Goal: Find specific page/section: Find specific page/section

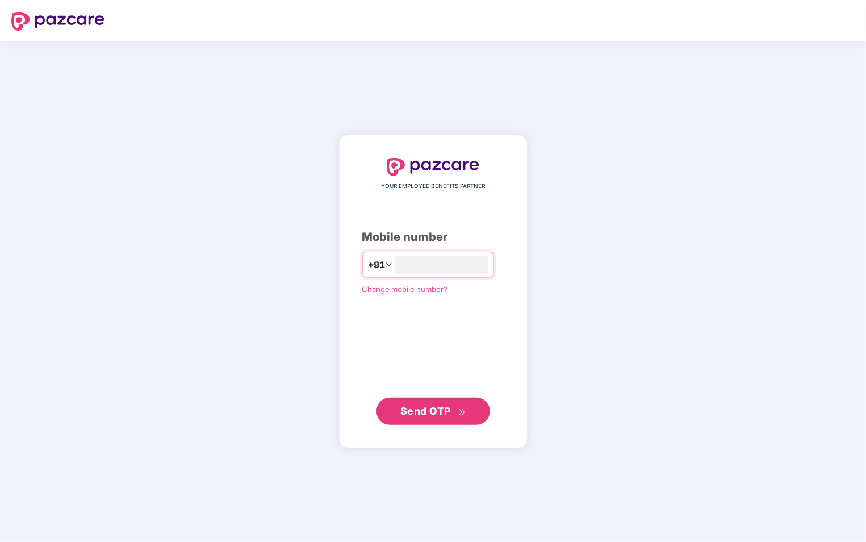
type input "**********"
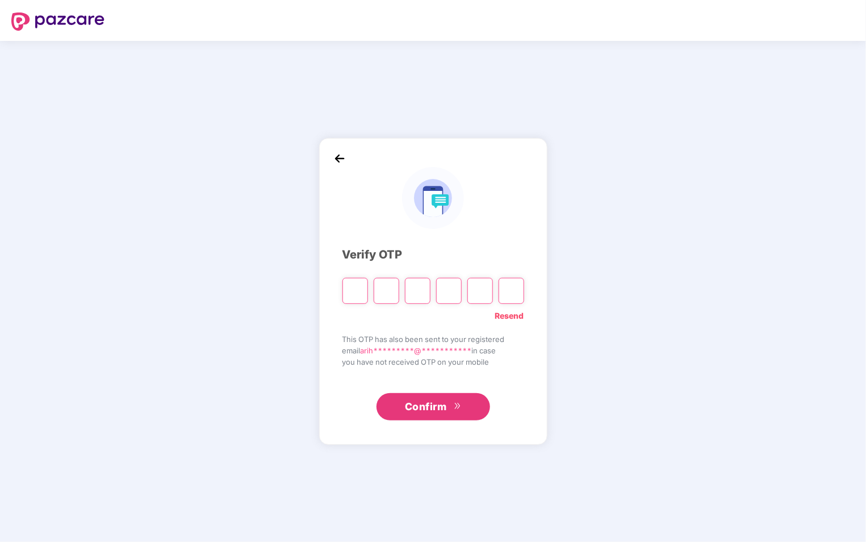
type input "*"
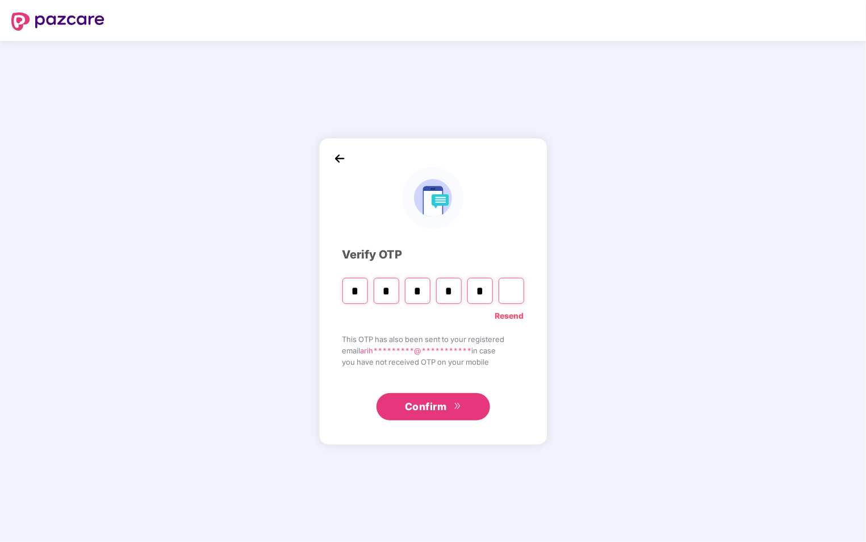
type input "*"
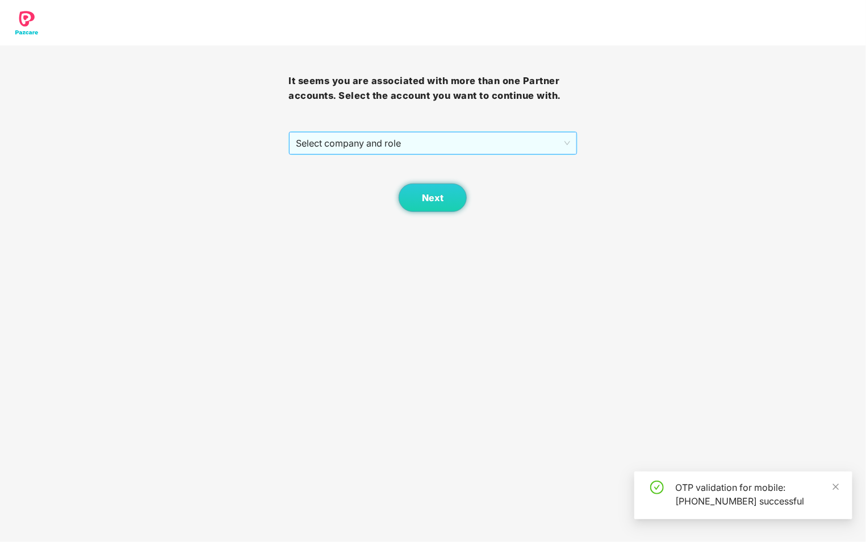
click at [548, 138] on span "Select company and role" at bounding box center [433, 143] width 274 height 22
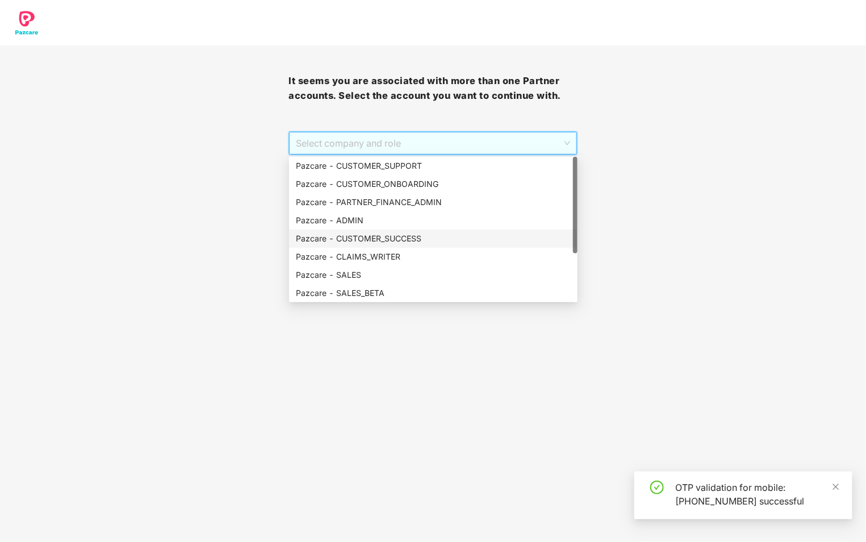
scroll to position [73, 0]
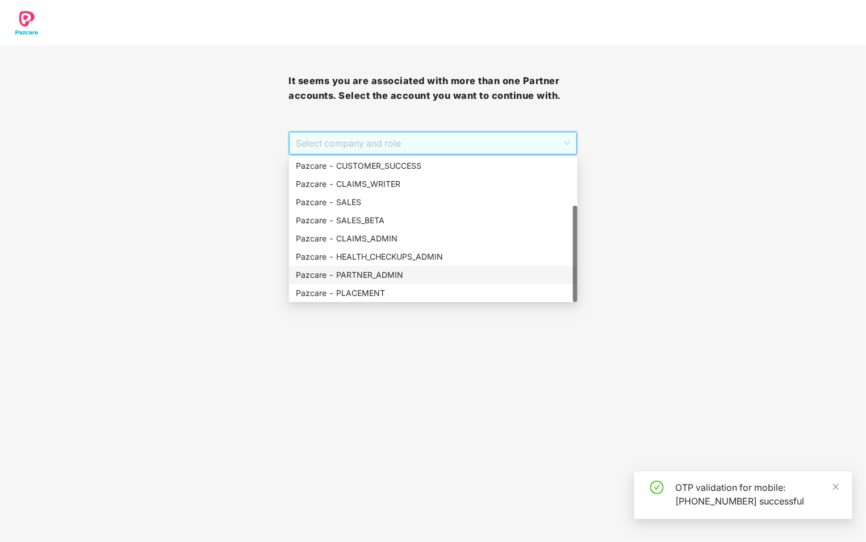
click at [397, 276] on div "Pazcare - PARTNER_ADMIN" at bounding box center [433, 274] width 275 height 12
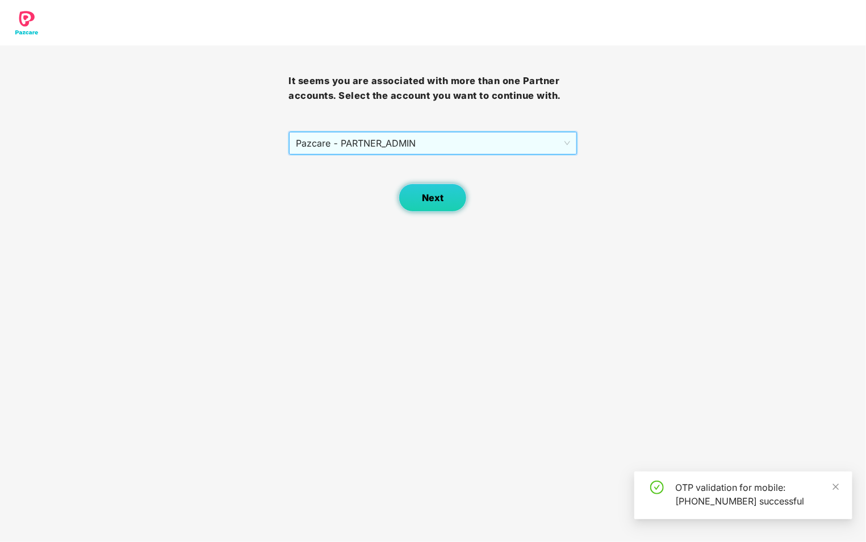
click at [430, 202] on span "Next" at bounding box center [433, 197] width 22 height 11
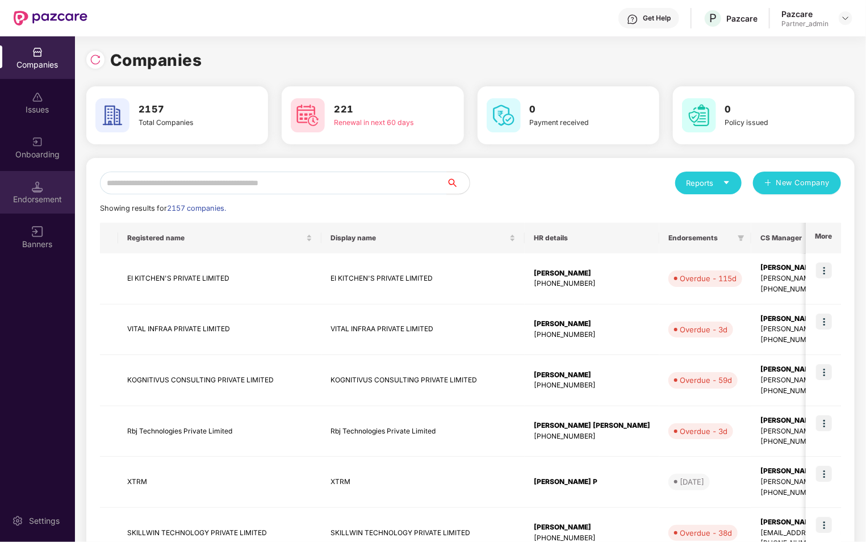
click at [32, 184] on img at bounding box center [37, 186] width 11 height 11
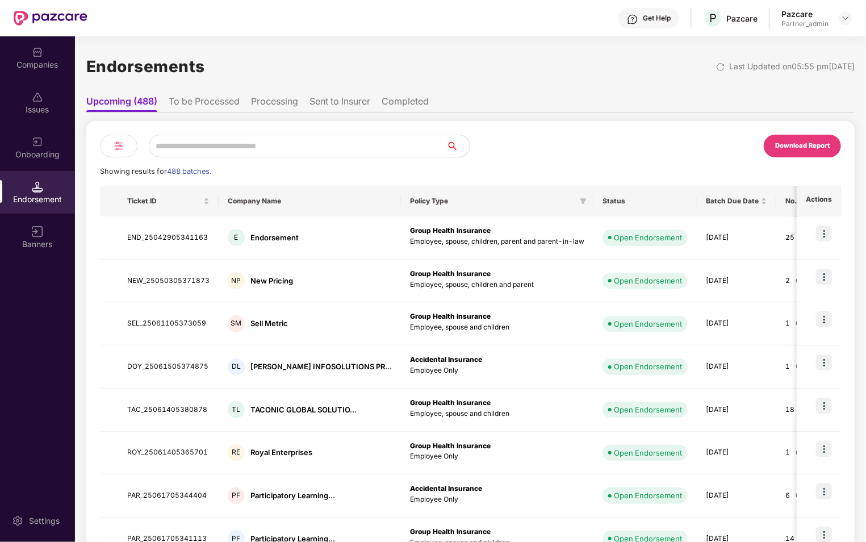
click at [213, 96] on li "To be Processed" at bounding box center [204, 103] width 71 height 16
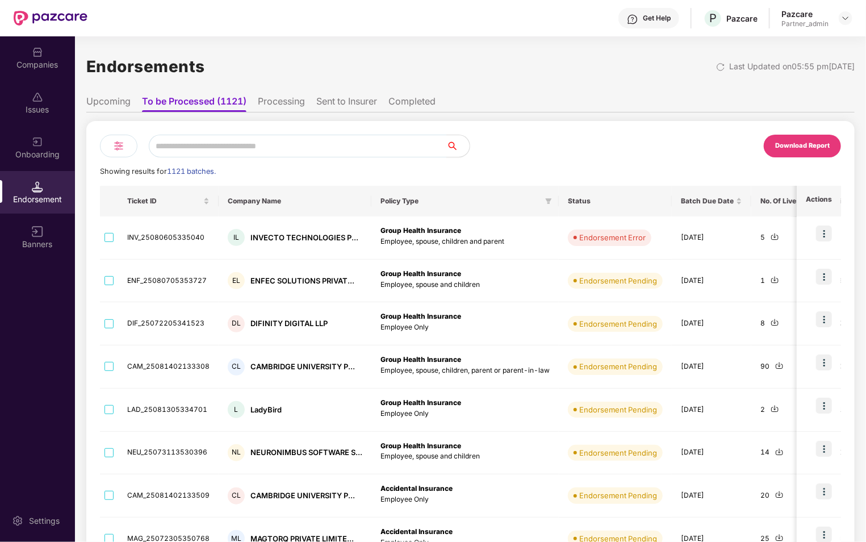
click at [123, 148] on img at bounding box center [119, 146] width 14 height 14
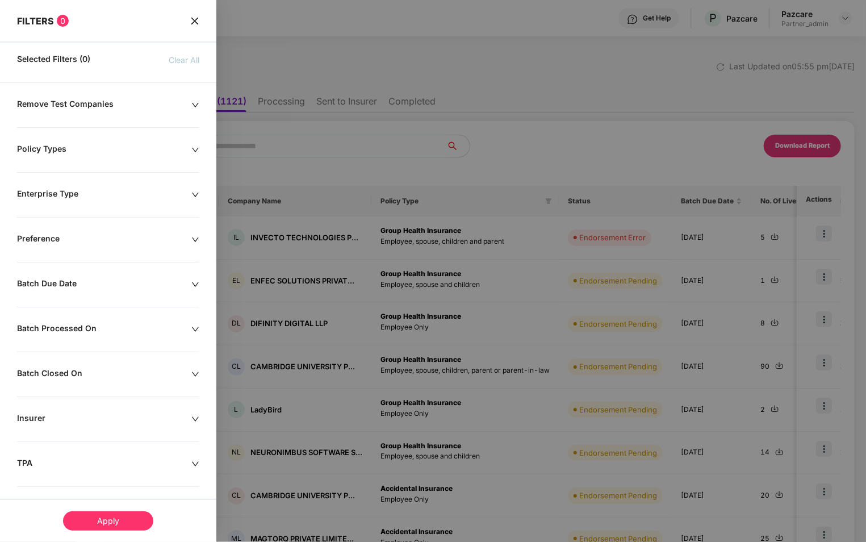
scroll to position [95, 0]
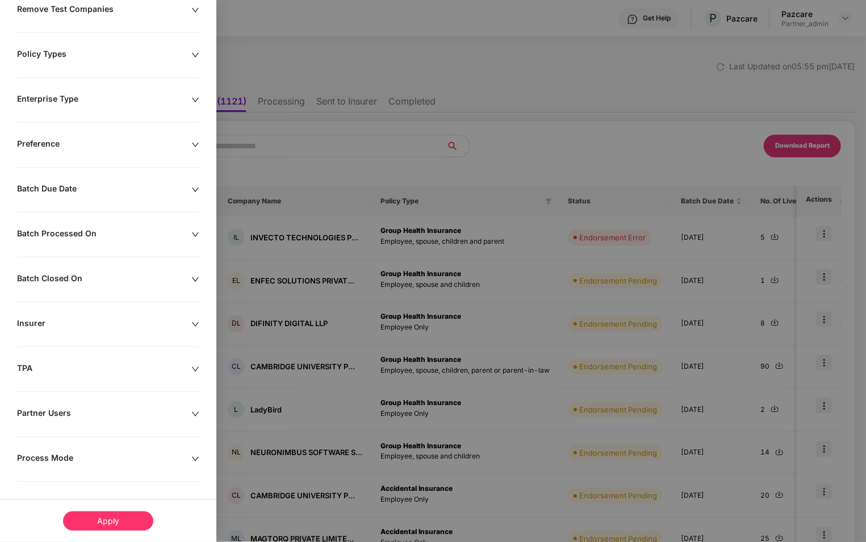
click at [104, 333] on div "Remove Test Companies Policy Types Enterprise Type Preference Batch Due Date Ba…" at bounding box center [108, 273] width 216 height 539
click at [167, 312] on div "Remove Test Companies Policy Types Enterprise Type Preference Batch Due Date Ba…" at bounding box center [108, 273] width 216 height 539
click at [183, 318] on div "Insurer" at bounding box center [104, 324] width 174 height 12
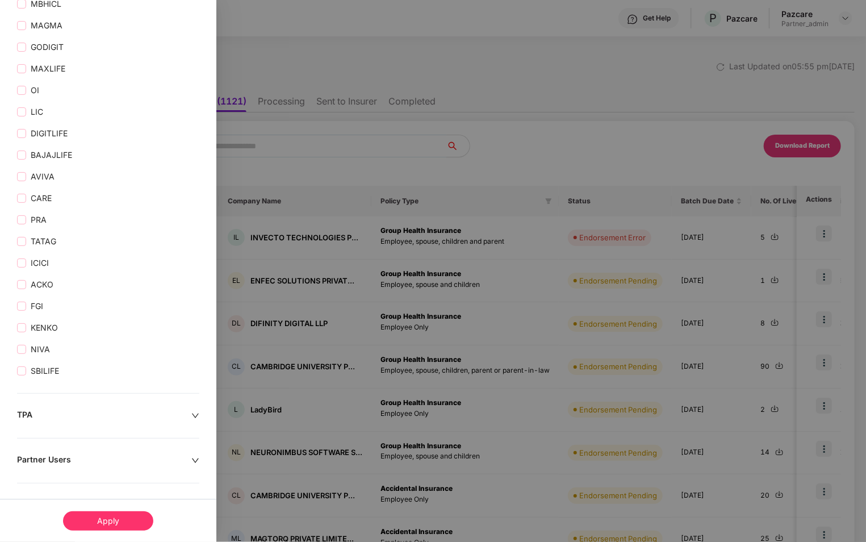
scroll to position [908, 0]
click at [22, 268] on label "ICICI" at bounding box center [35, 262] width 36 height 12
click at [132, 518] on div "Apply" at bounding box center [108, 520] width 90 height 19
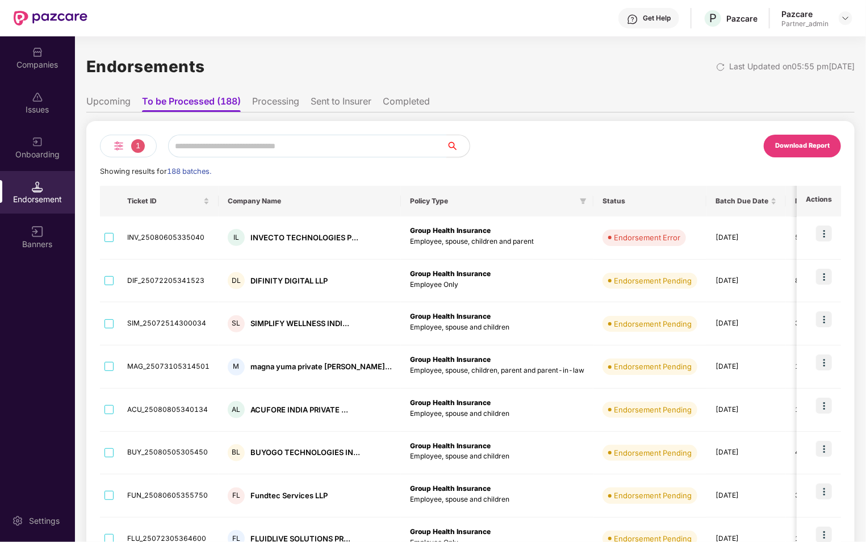
click at [134, 150] on span "1" at bounding box center [138, 146] width 14 height 14
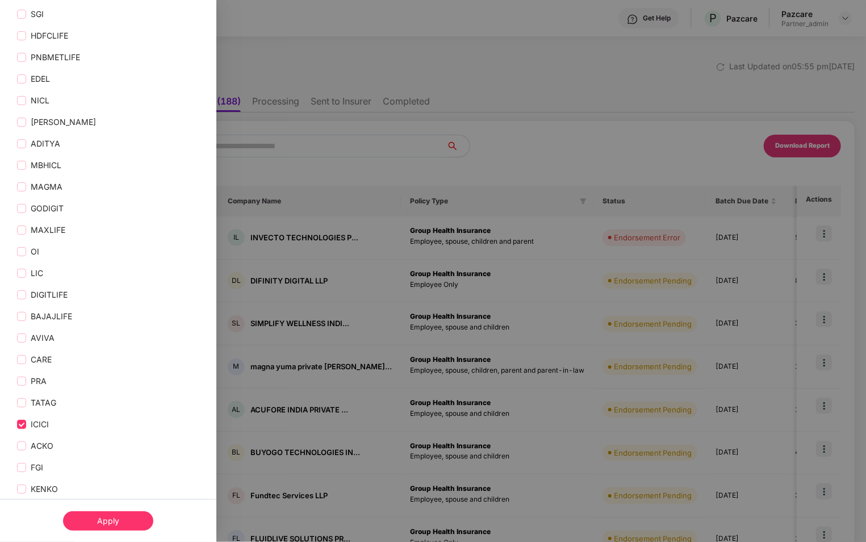
scroll to position [778, 0]
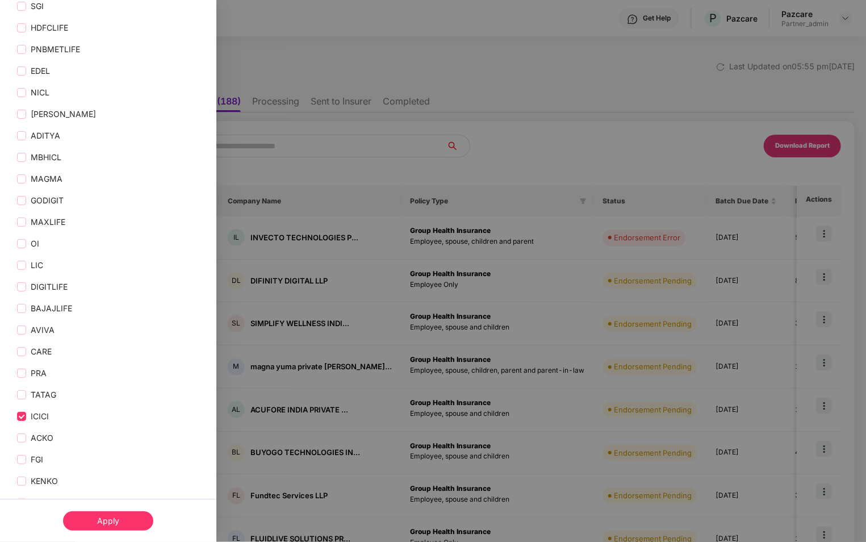
click at [114, 524] on div "Apply" at bounding box center [108, 520] width 90 height 19
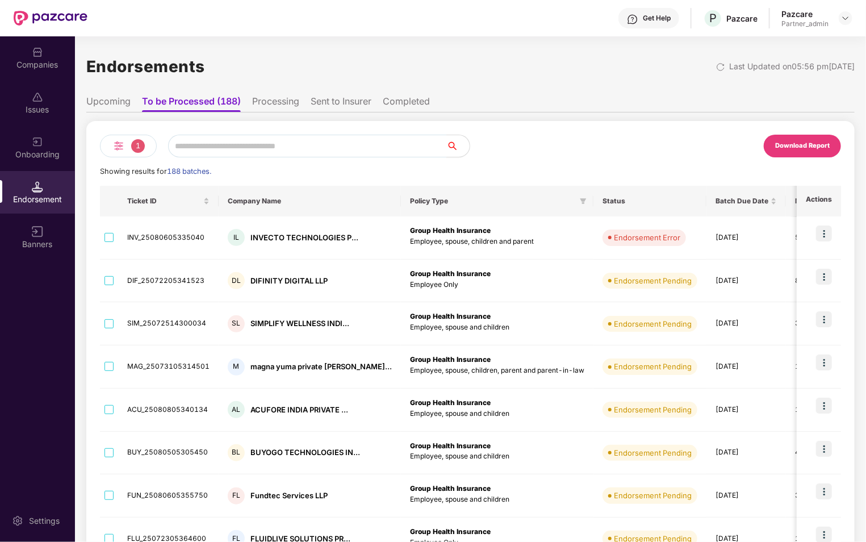
click at [269, 108] on li "Processing" at bounding box center [275, 103] width 47 height 16
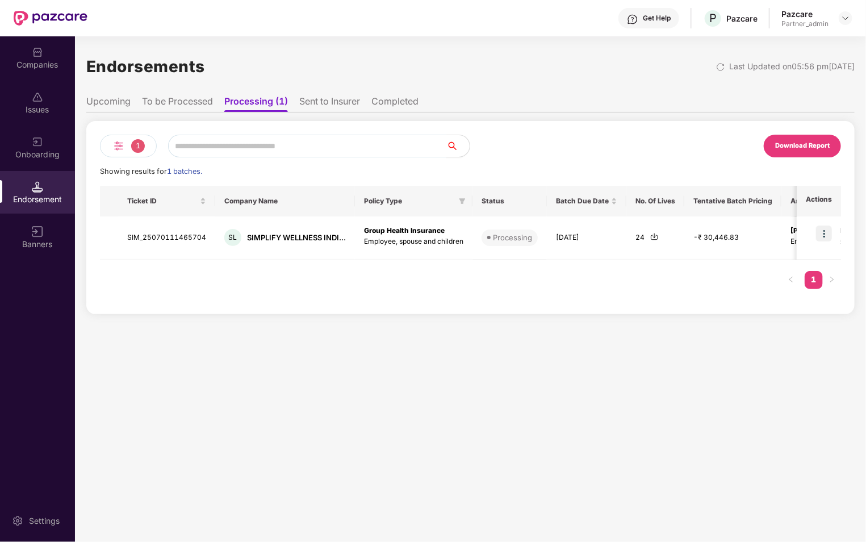
click at [207, 104] on li "To be Processed" at bounding box center [177, 103] width 71 height 16
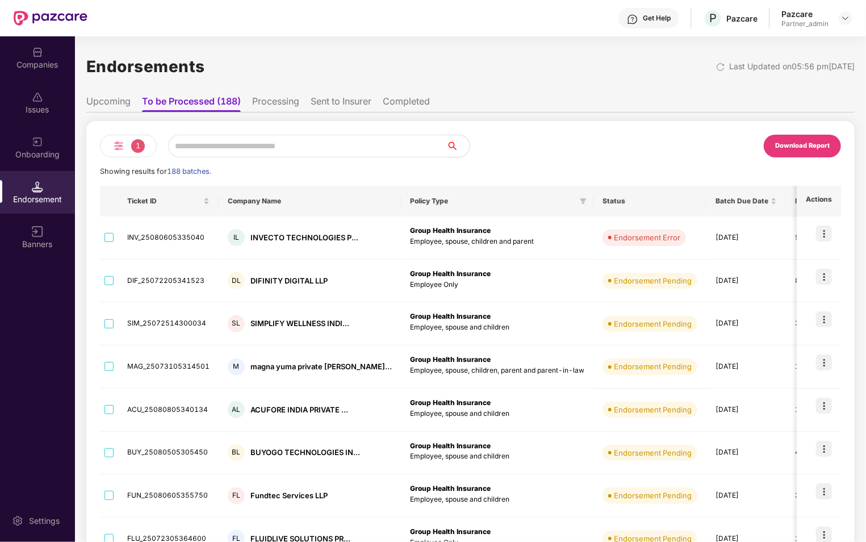
click at [140, 144] on span "1" at bounding box center [138, 146] width 14 height 14
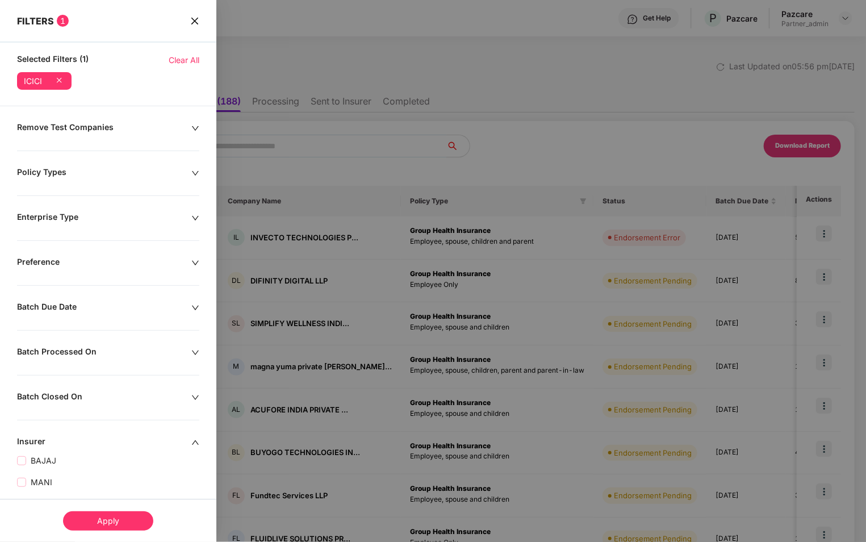
click at [125, 304] on div "Batch Due Date" at bounding box center [104, 307] width 174 height 12
click at [137, 339] on input at bounding box center [144, 342] width 59 height 12
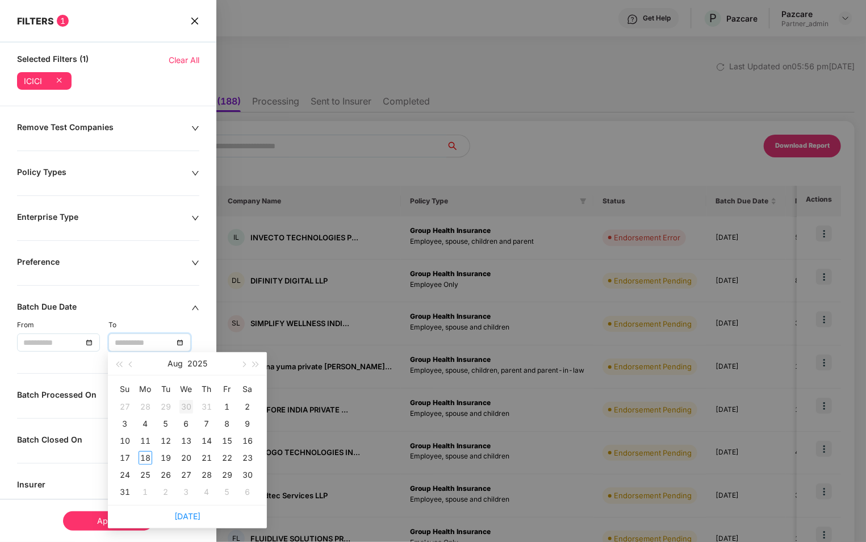
type input "**********"
click at [191, 518] on link "[DATE]" at bounding box center [187, 516] width 26 height 10
type input "**********"
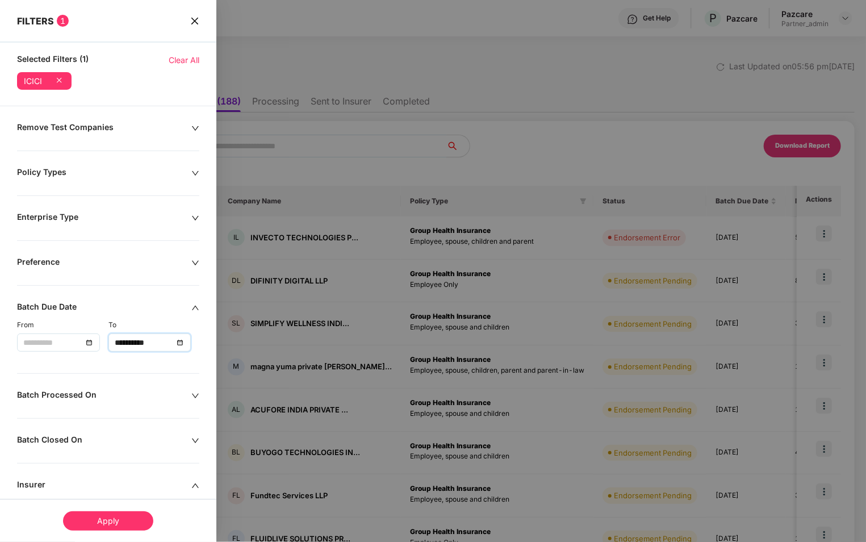
click at [67, 342] on input at bounding box center [52, 342] width 59 height 12
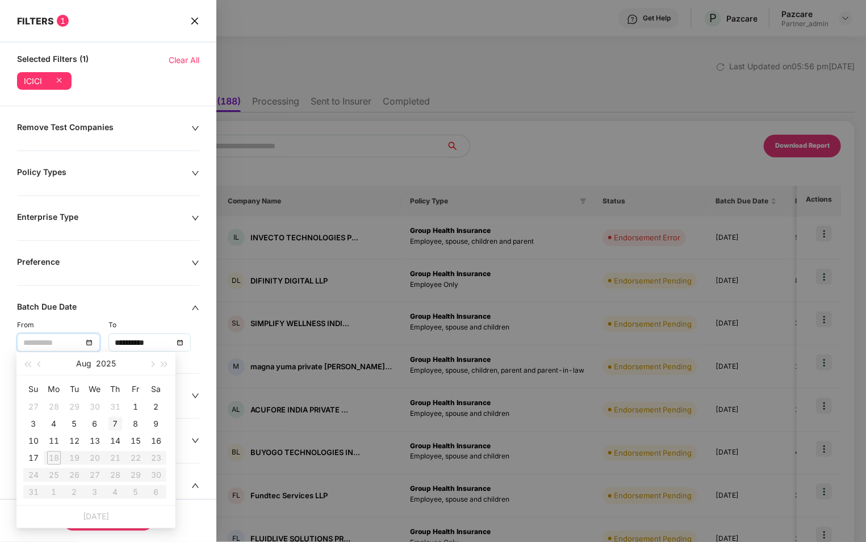
type input "**********"
click at [115, 423] on div "7" at bounding box center [115, 424] width 14 height 14
type input "**********"
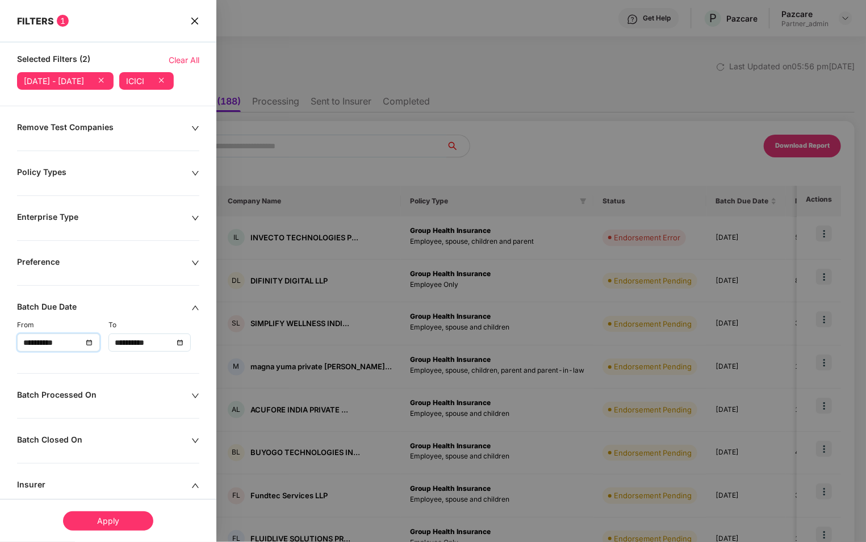
click at [117, 519] on div "Apply" at bounding box center [108, 520] width 90 height 19
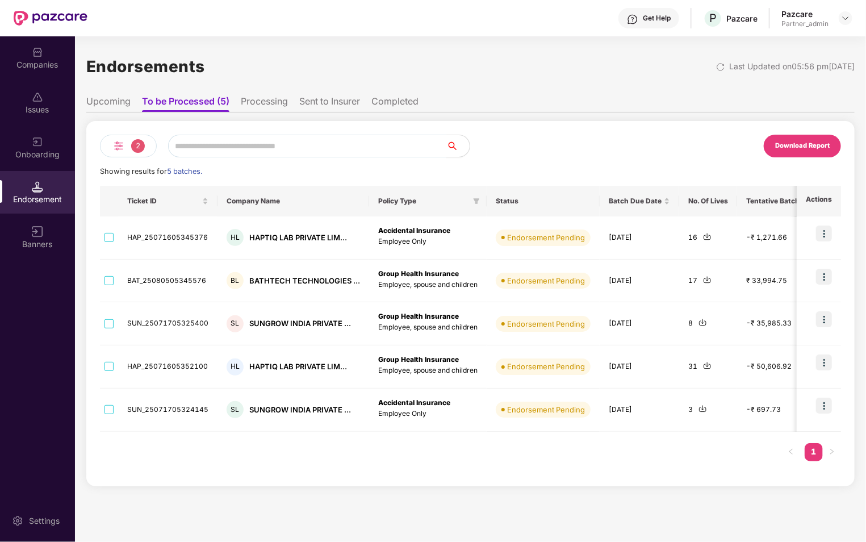
click at [139, 149] on span "2" at bounding box center [138, 146] width 14 height 14
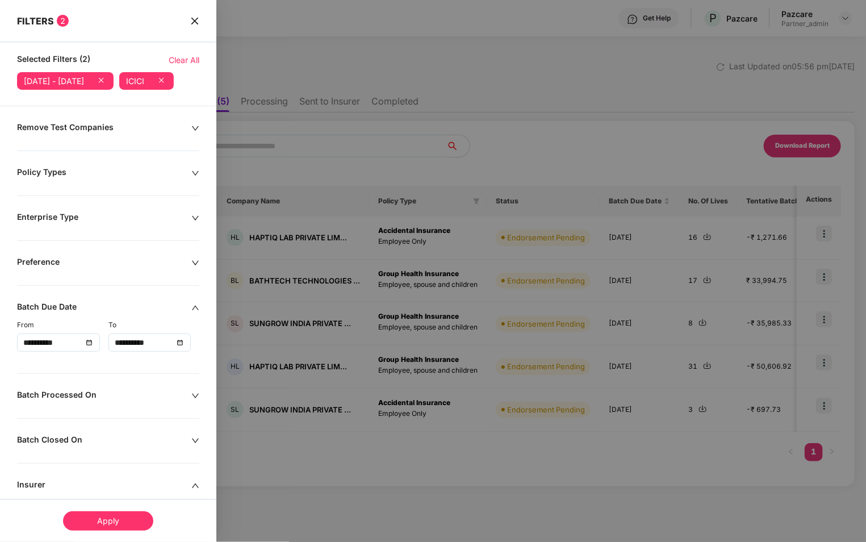
click at [143, 349] on input "**********" at bounding box center [144, 342] width 59 height 12
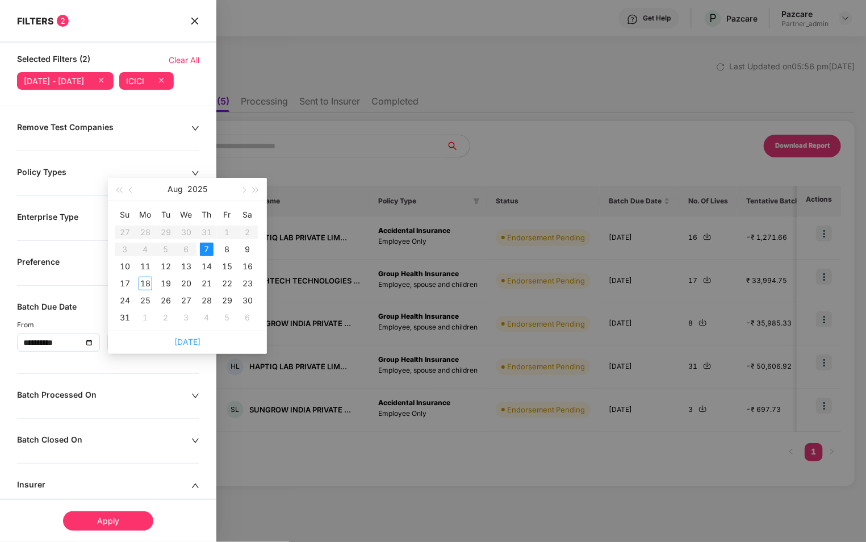
click at [182, 343] on link "[DATE]" at bounding box center [187, 342] width 26 height 10
type input "**********"
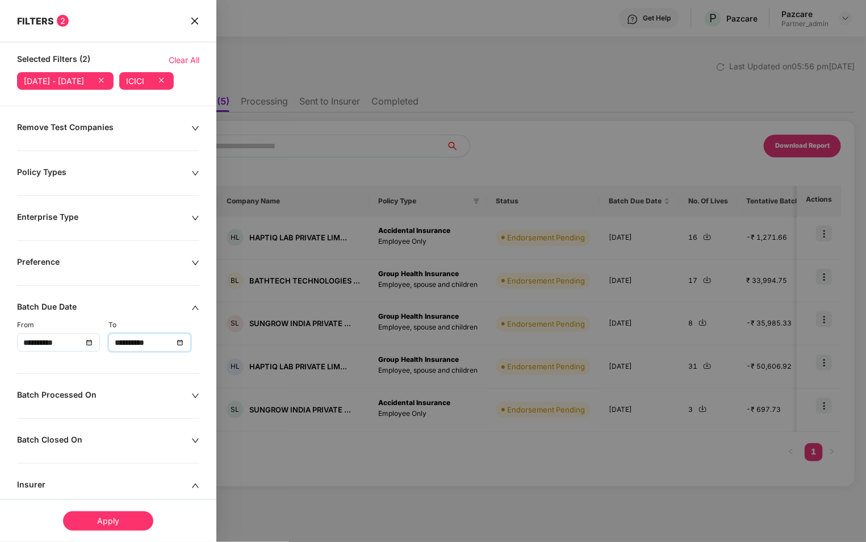
click at [120, 521] on div "Apply" at bounding box center [108, 520] width 90 height 19
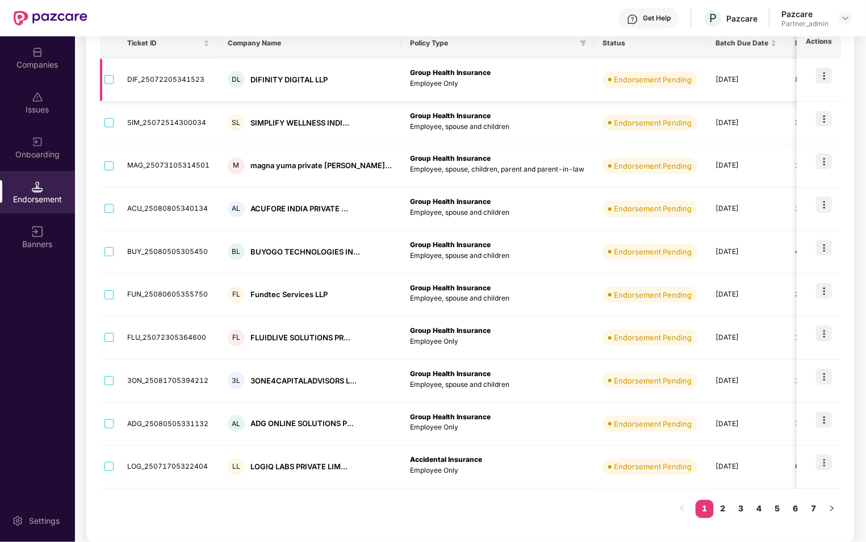
scroll to position [0, 0]
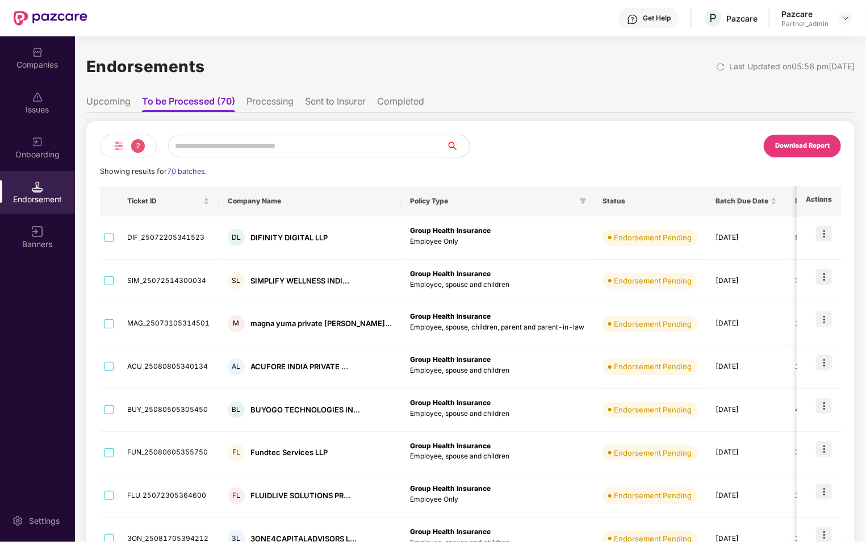
click at [138, 150] on span "2" at bounding box center [138, 146] width 14 height 14
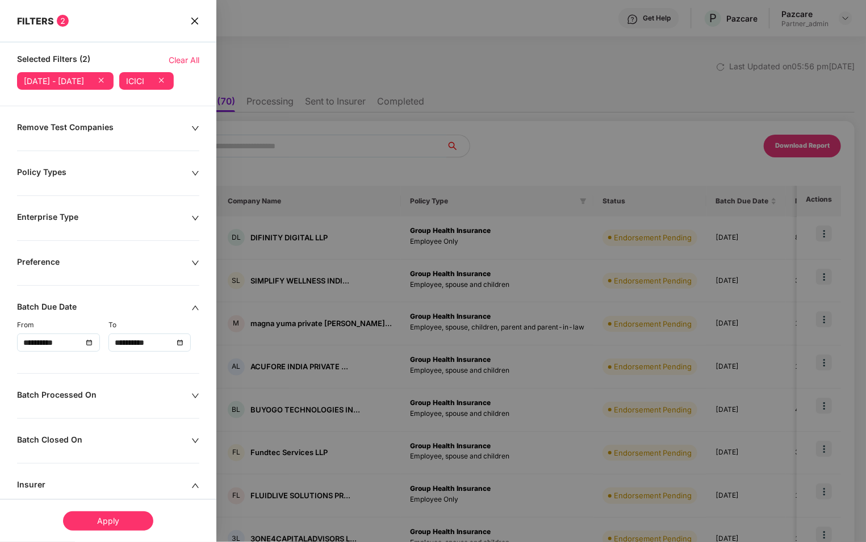
click at [199, 26] on div "FILTERS 2" at bounding box center [108, 13] width 216 height 27
click at [197, 20] on icon "close" at bounding box center [194, 20] width 9 height 9
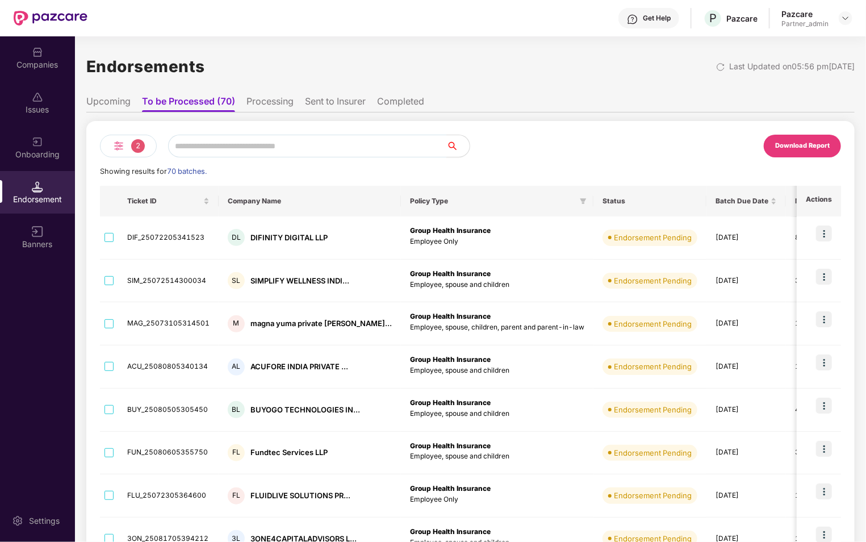
click at [625, 203] on th "Status" at bounding box center [649, 201] width 113 height 31
click at [654, 206] on th "Status" at bounding box center [649, 201] width 113 height 31
click at [123, 143] on img at bounding box center [119, 146] width 14 height 14
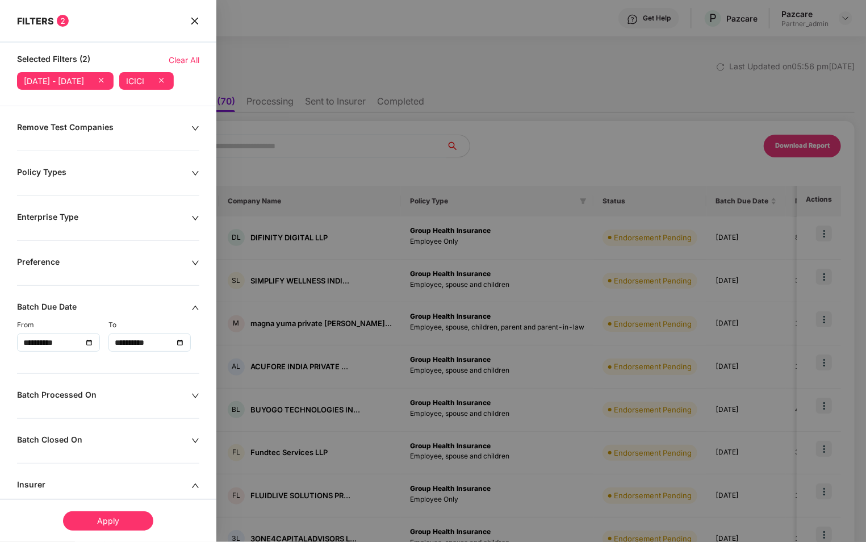
click at [159, 82] on icon at bounding box center [161, 80] width 5 height 5
click at [103, 80] on icon at bounding box center [101, 80] width 5 height 5
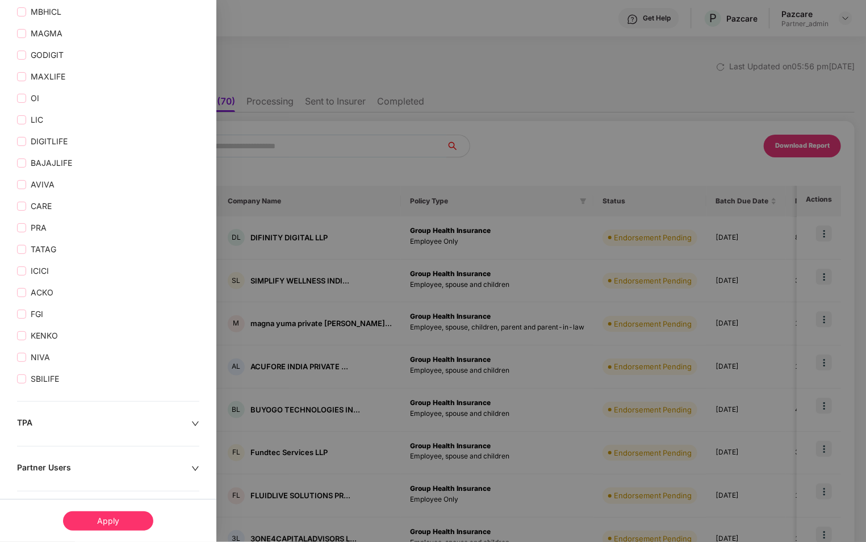
scroll to position [999, 0]
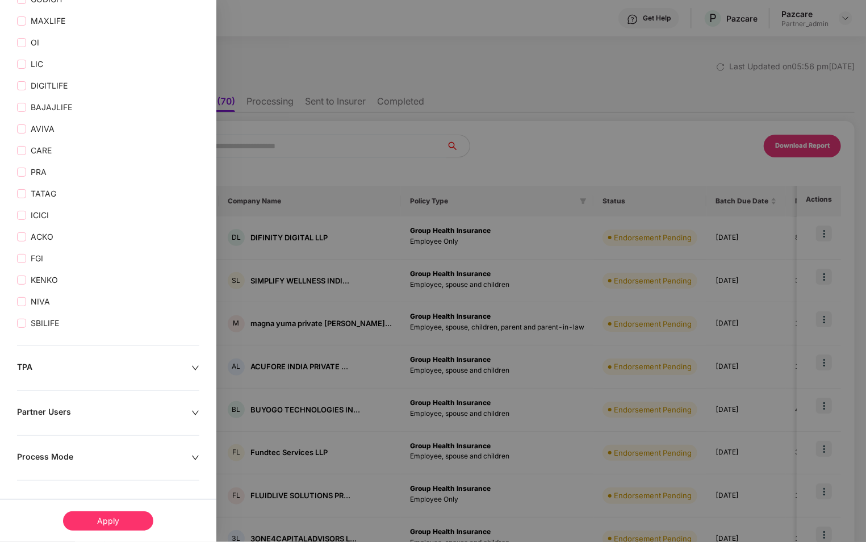
click at [85, 459] on div "Process Mode" at bounding box center [104, 457] width 174 height 12
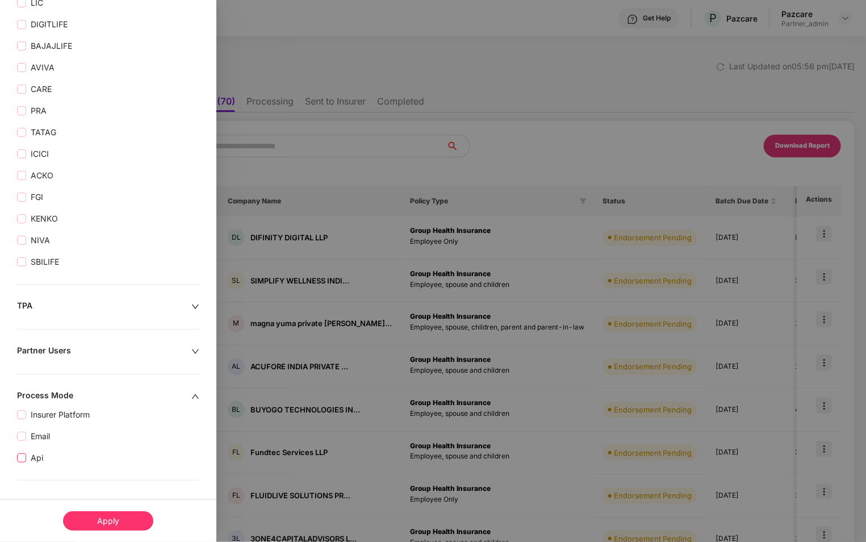
click at [30, 457] on span "Api" at bounding box center [37, 457] width 22 height 12
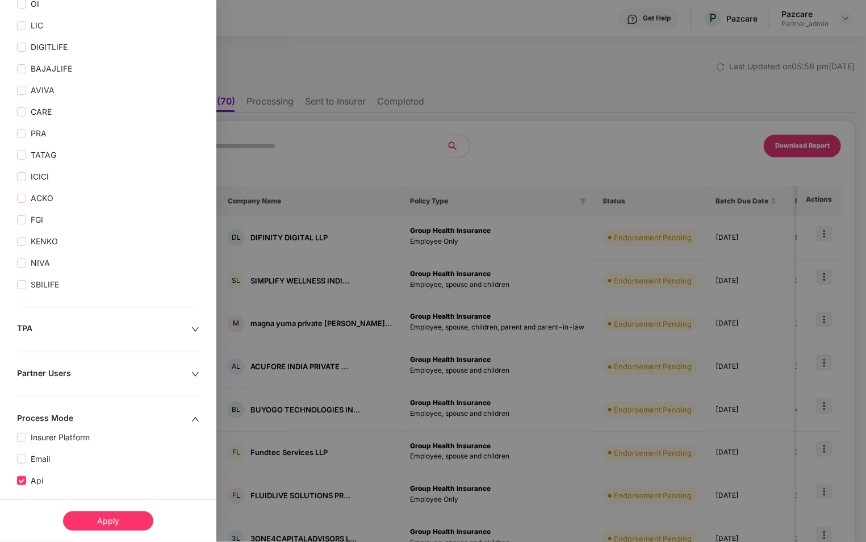
scroll to position [1084, 0]
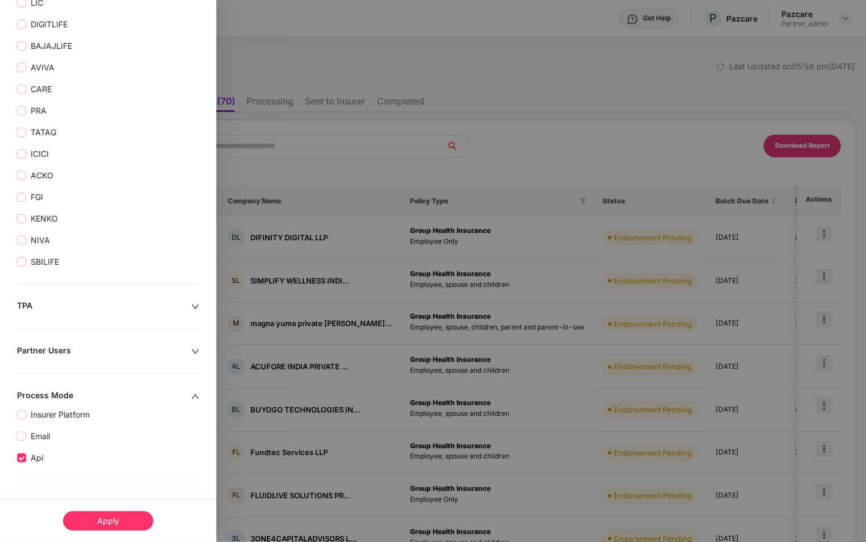
click at [131, 517] on div "Apply" at bounding box center [108, 520] width 90 height 19
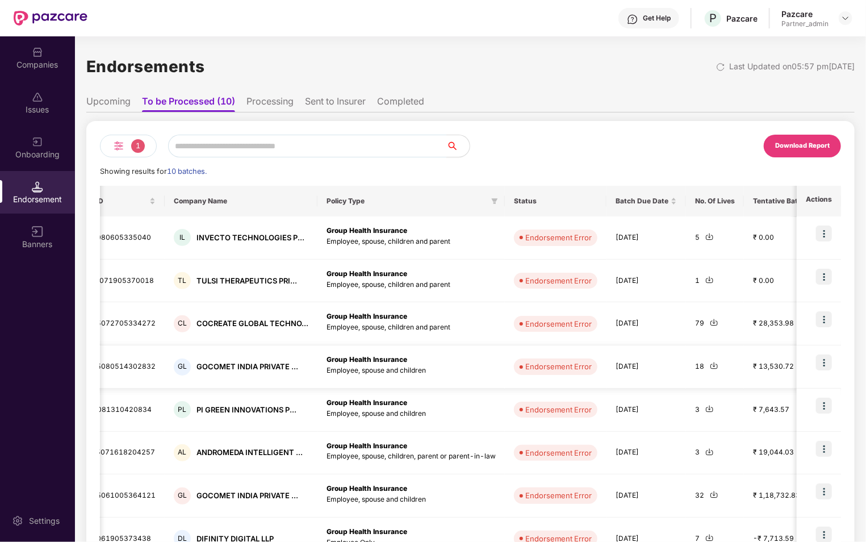
scroll to position [0, 0]
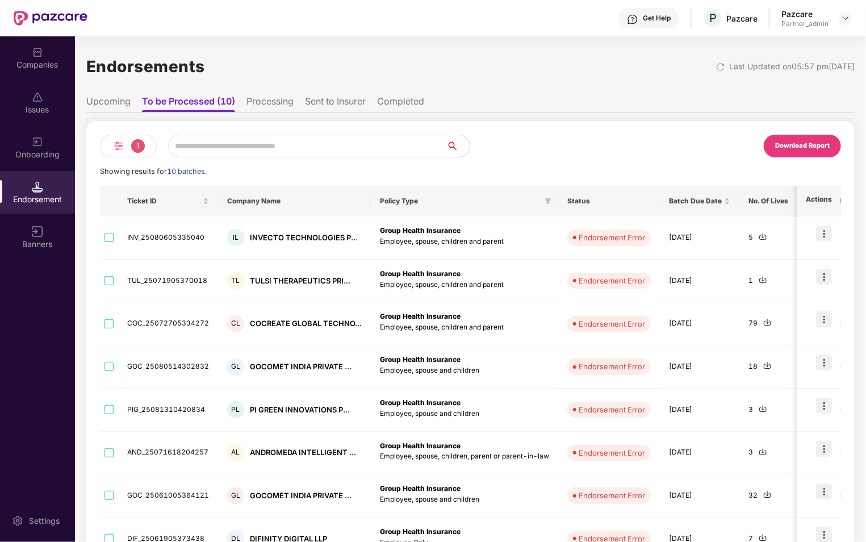
click at [273, 104] on li "Processing" at bounding box center [269, 103] width 47 height 16
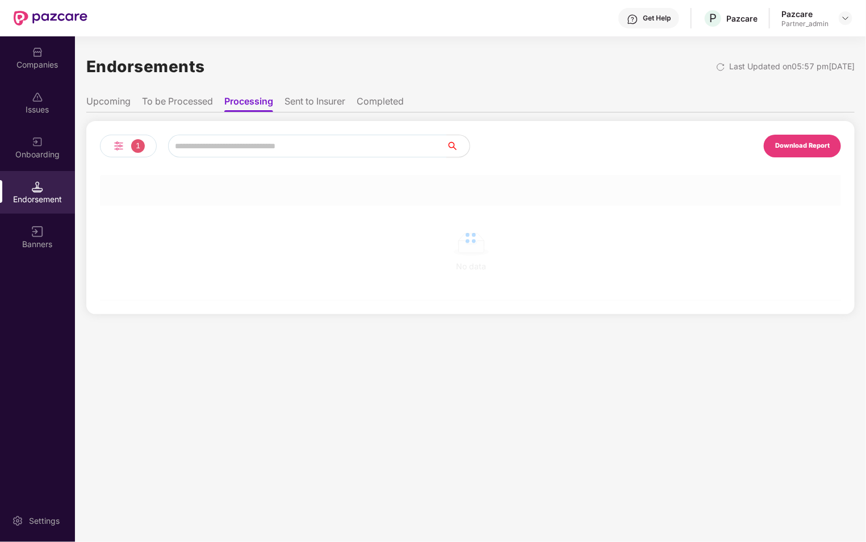
click at [324, 103] on li "Sent to Insurer" at bounding box center [314, 103] width 61 height 16
